Goal: Navigation & Orientation: Find specific page/section

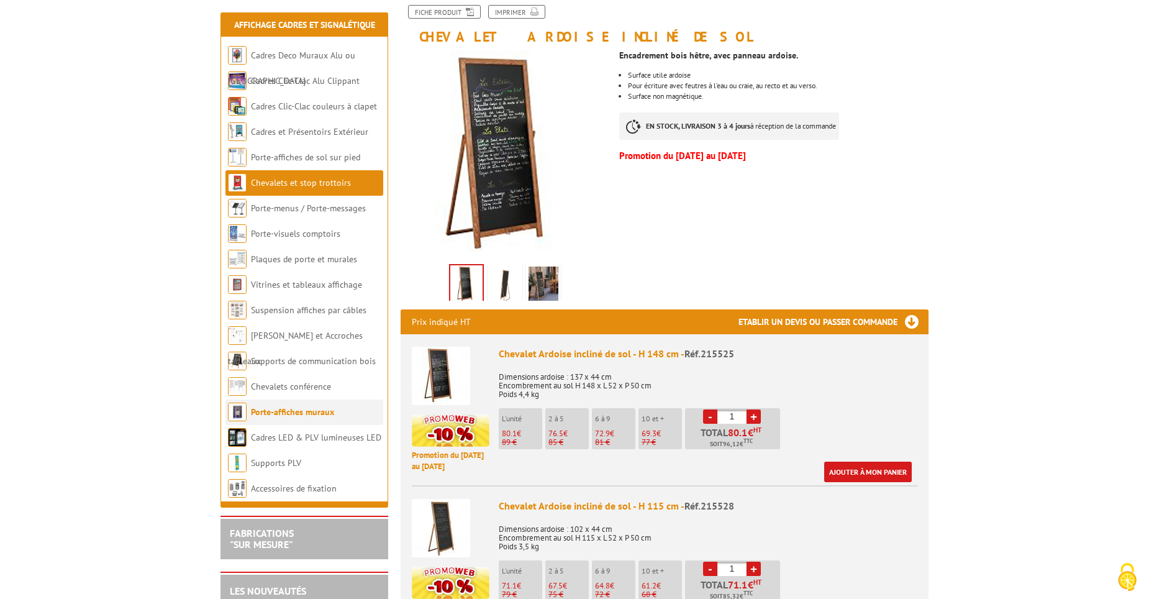
click at [288, 414] on link "Porte-affiches muraux" at bounding box center [292, 411] width 83 height 11
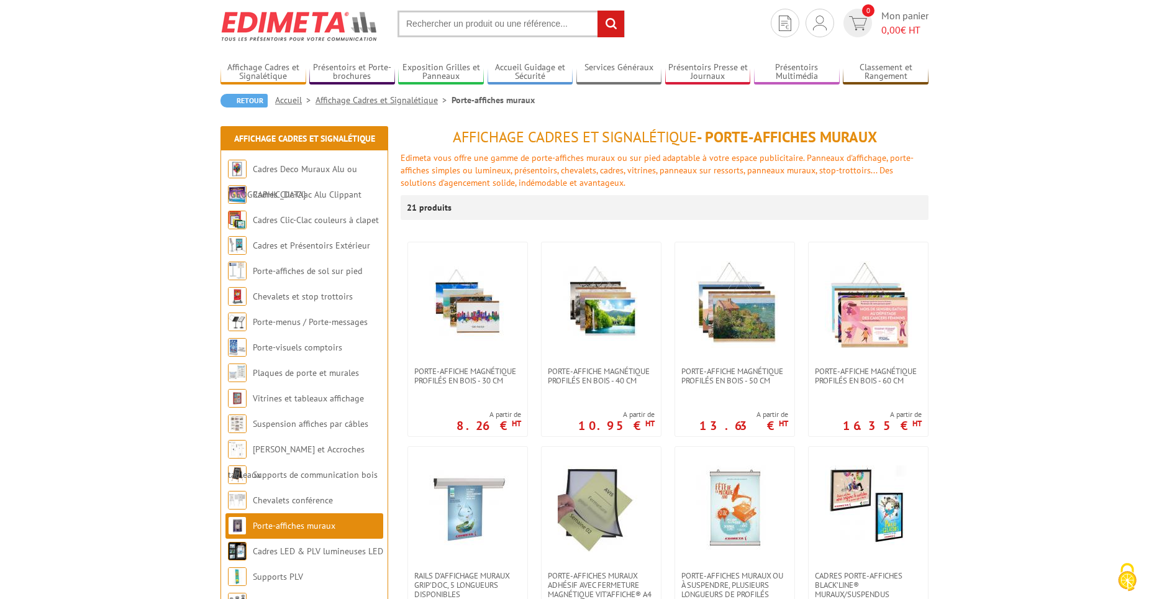
scroll to position [62, 0]
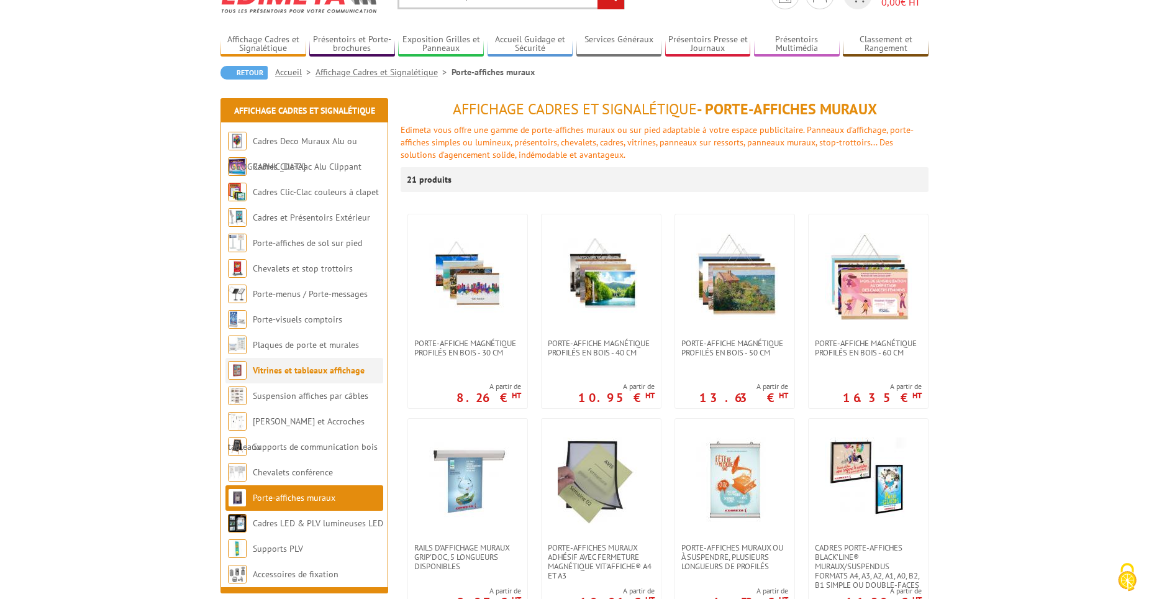
click at [294, 377] on li "Vitrines et tableaux affichage" at bounding box center [305, 370] width 158 height 25
click at [254, 369] on link "Vitrines et tableaux affichage" at bounding box center [309, 370] width 112 height 11
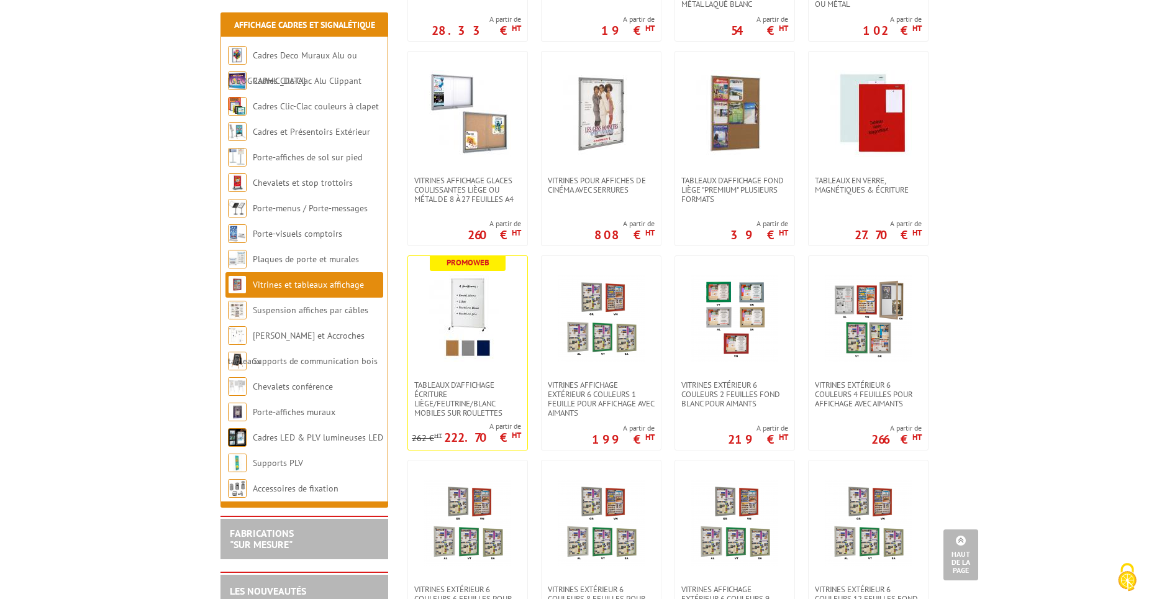
scroll to position [683, 0]
